Goal: Task Accomplishment & Management: Manage account settings

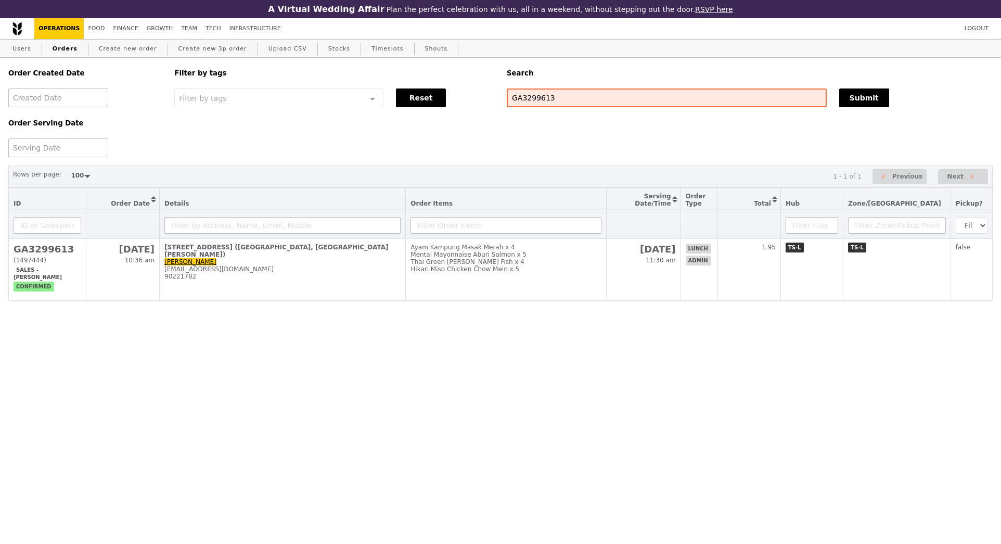
select select "100"
click at [427, 102] on button "Reset" at bounding box center [421, 97] width 50 height 19
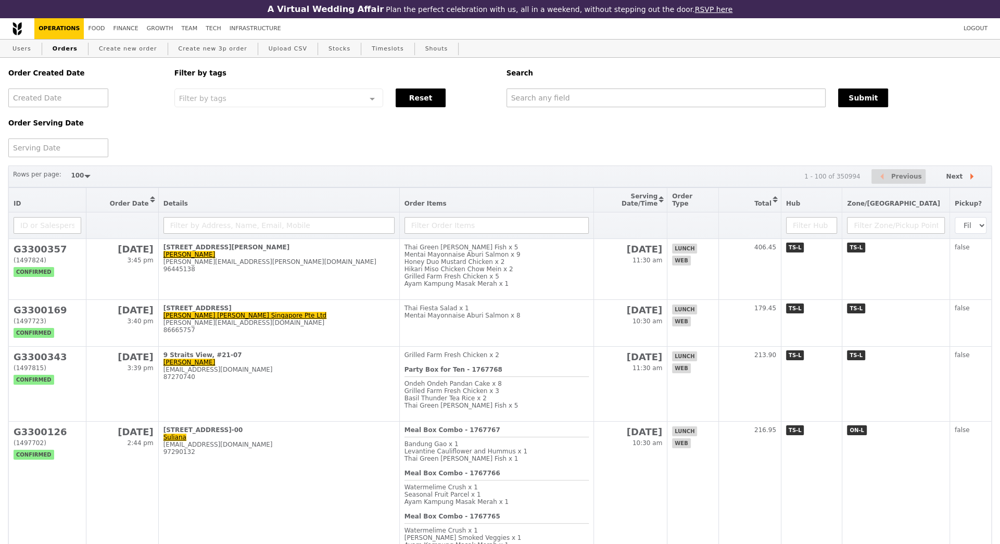
click at [65, 49] on link "Orders" at bounding box center [64, 49] width 33 height 19
